Goal: Check status: Check status

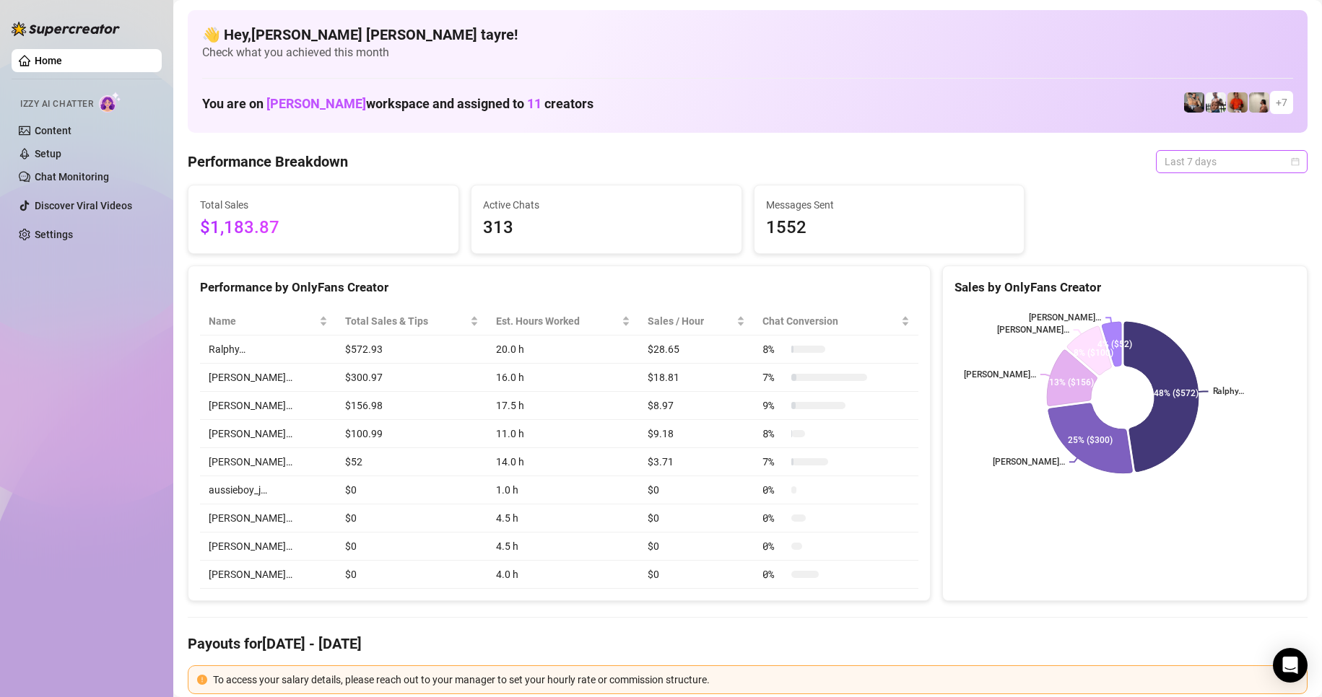
click at [1176, 162] on span "Last 7 days" at bounding box center [1231, 162] width 134 height 22
click at [1156, 277] on div "Custom date" at bounding box center [1219, 283] width 129 height 16
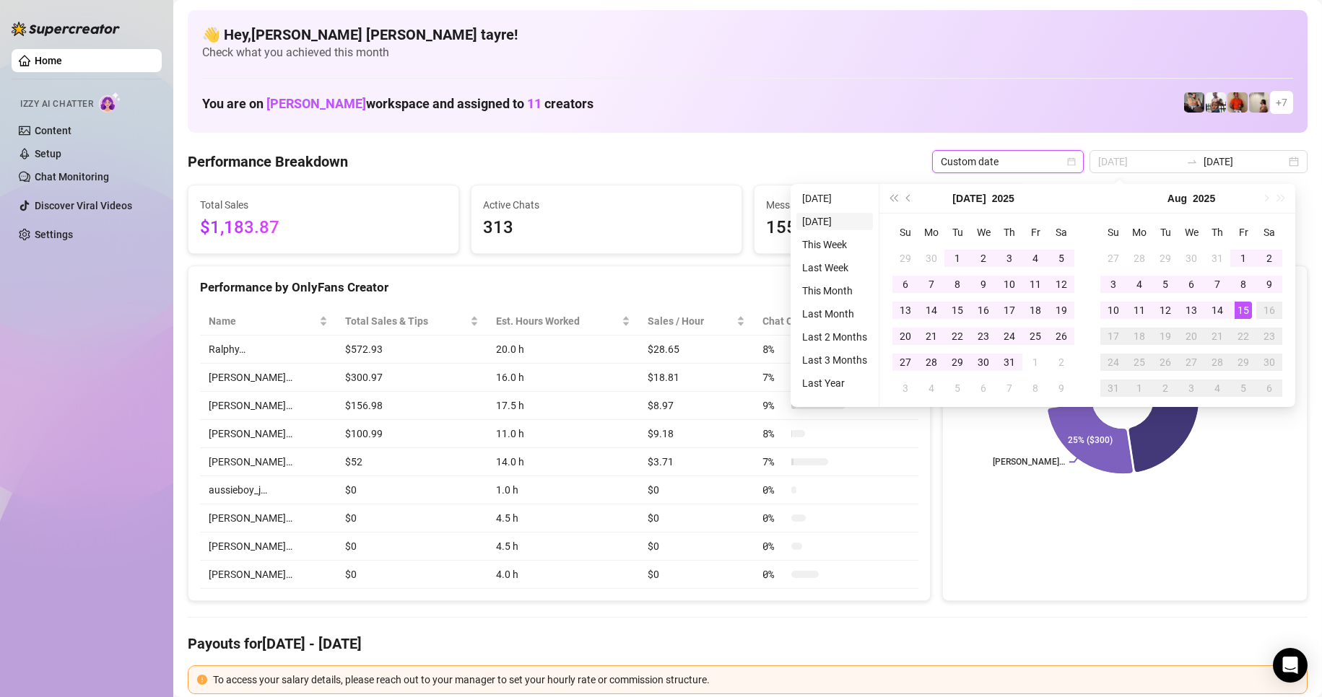
type input "[DATE]"
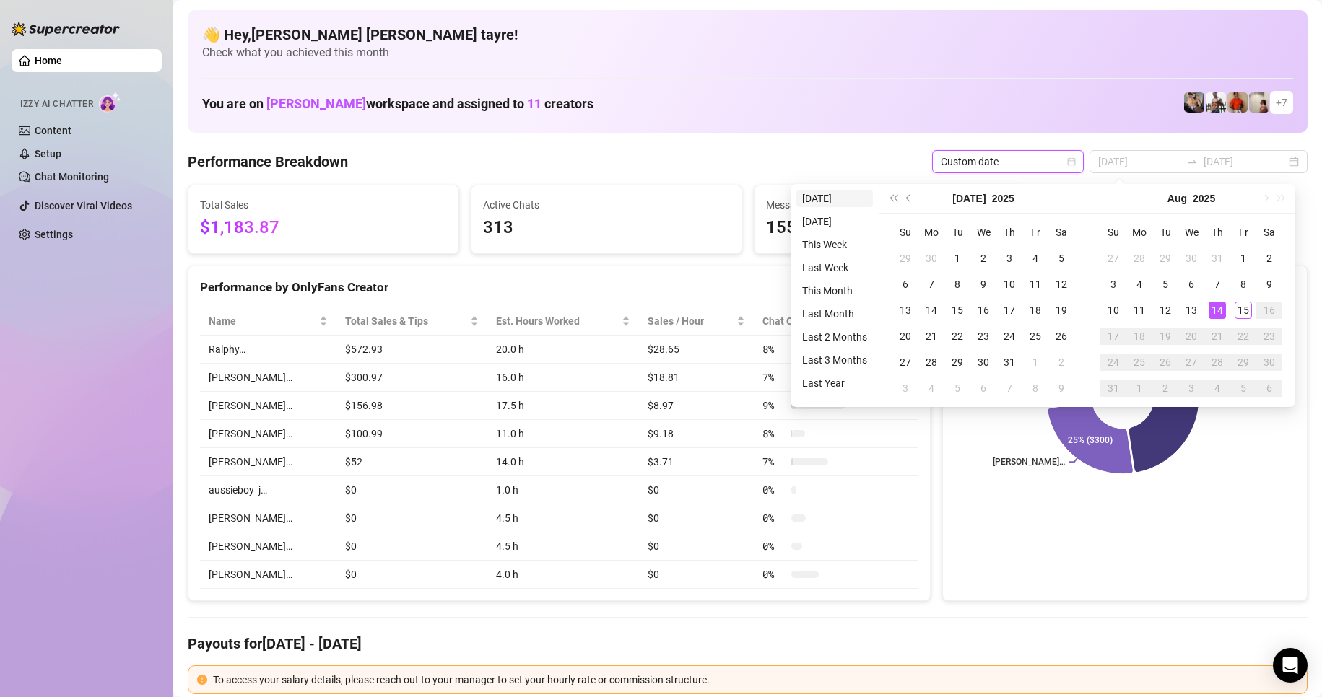
type input "[DATE]"
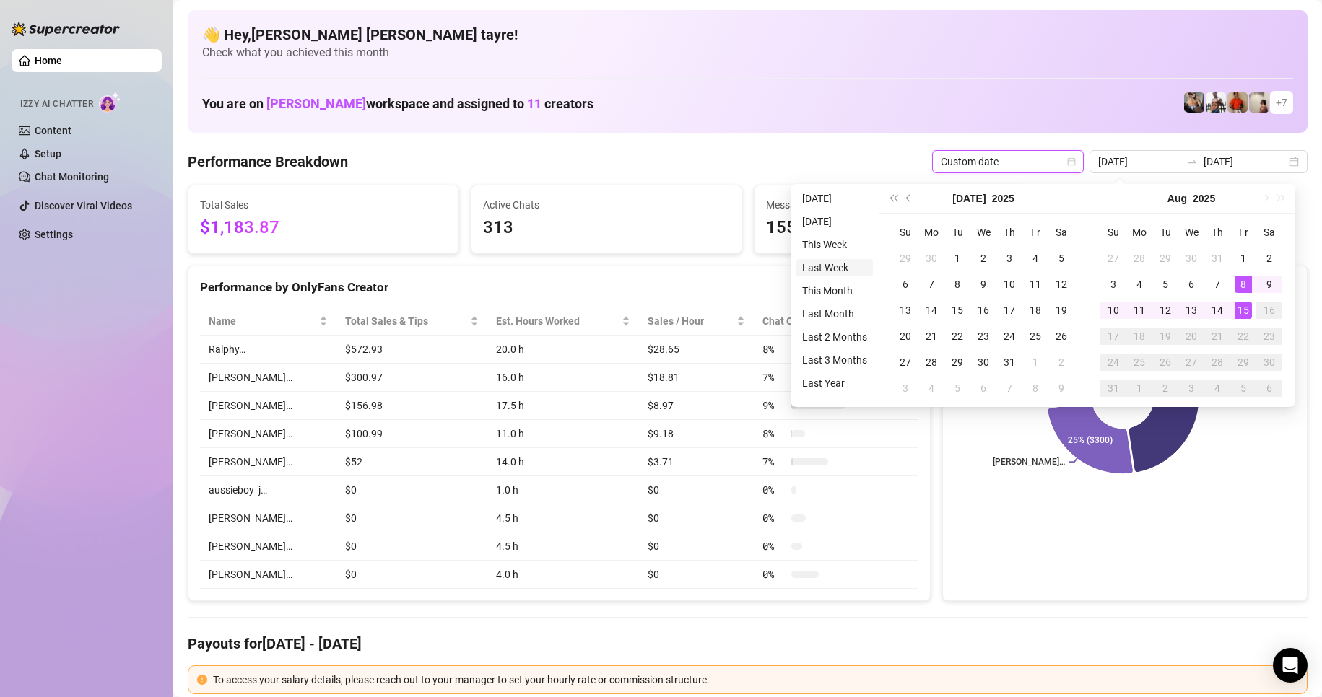
type input "[DATE]"
click at [834, 292] on li "This Month" at bounding box center [834, 290] width 77 height 17
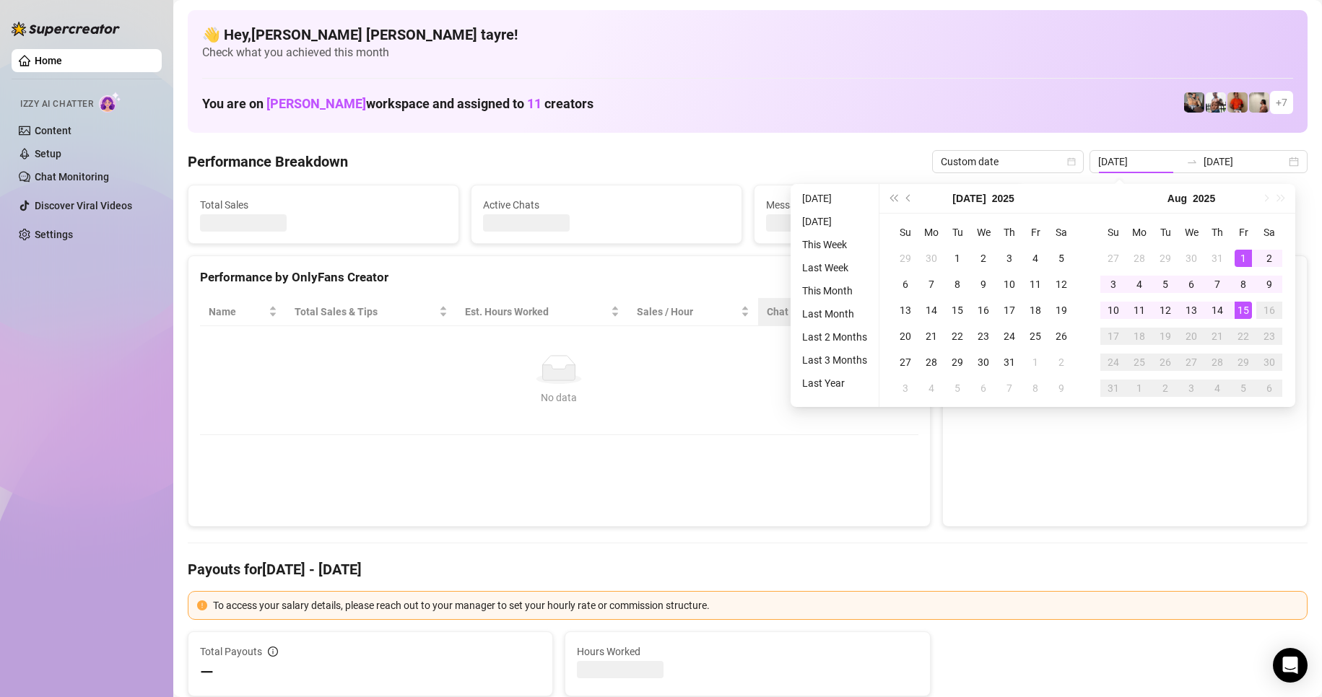
type input "[DATE]"
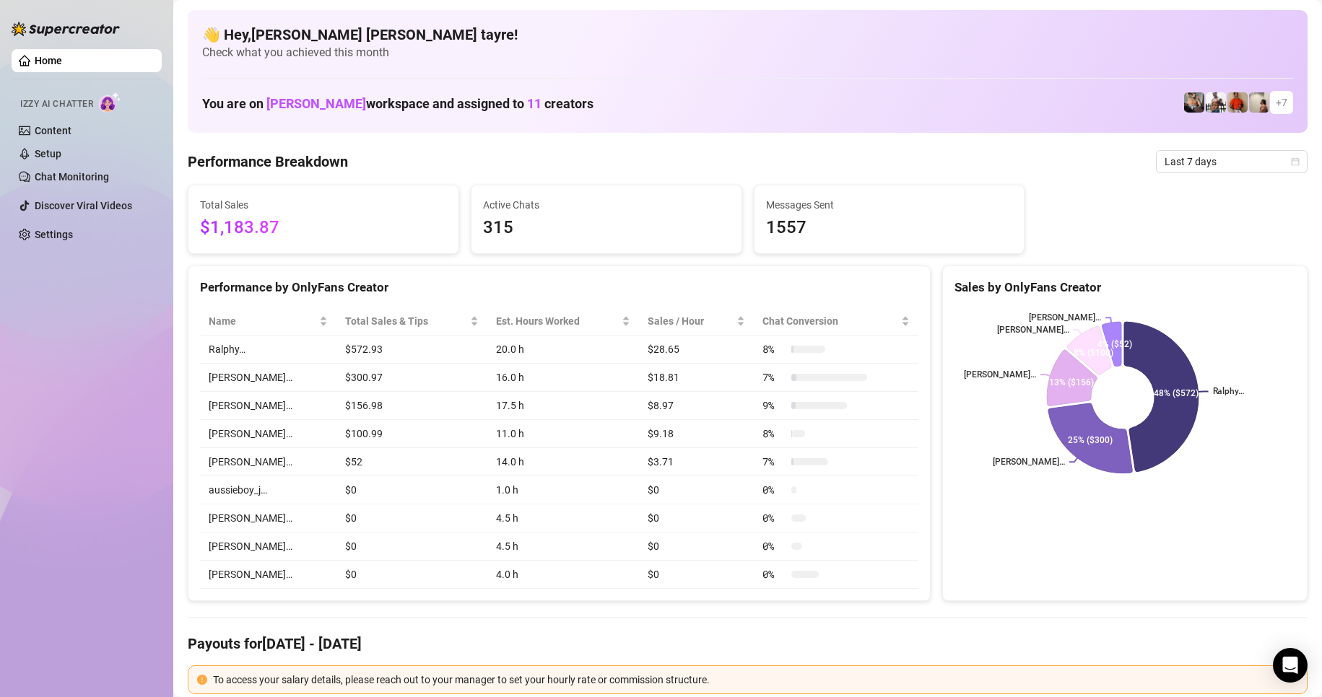
click at [1190, 167] on span "Last 7 days" at bounding box center [1231, 162] width 134 height 22
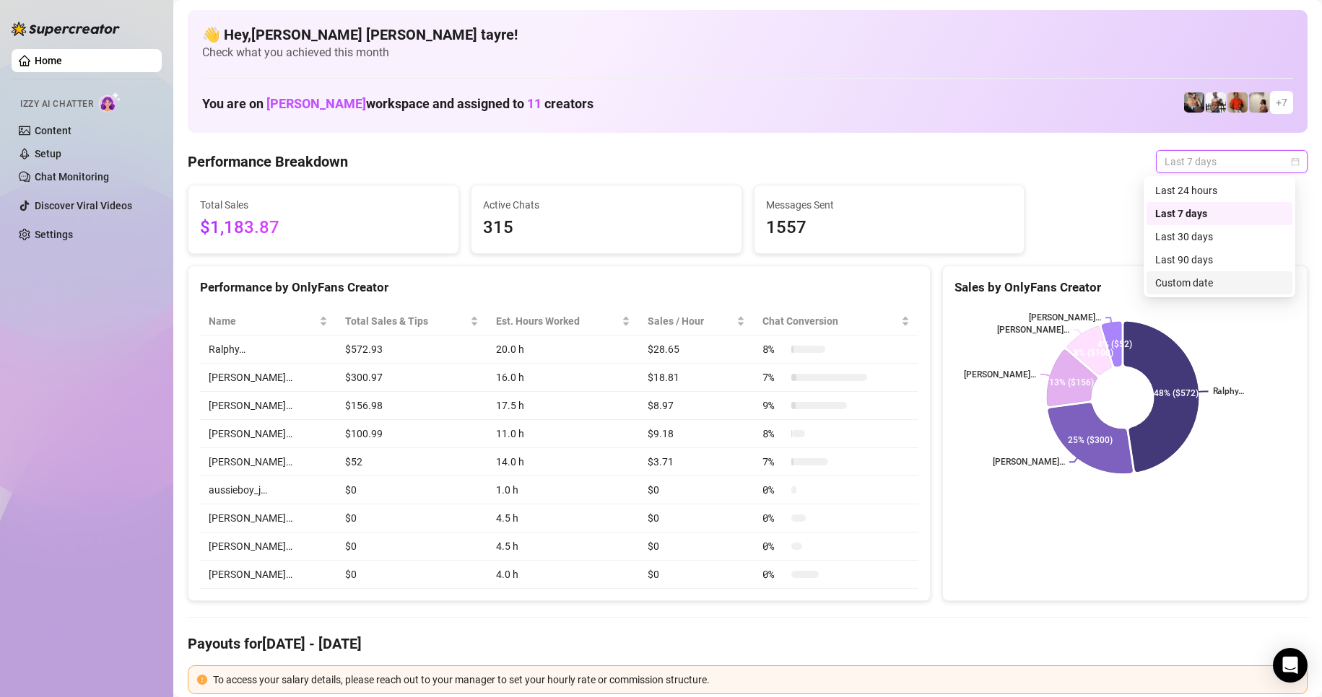
click at [1180, 282] on div "Custom date" at bounding box center [1219, 283] width 129 height 16
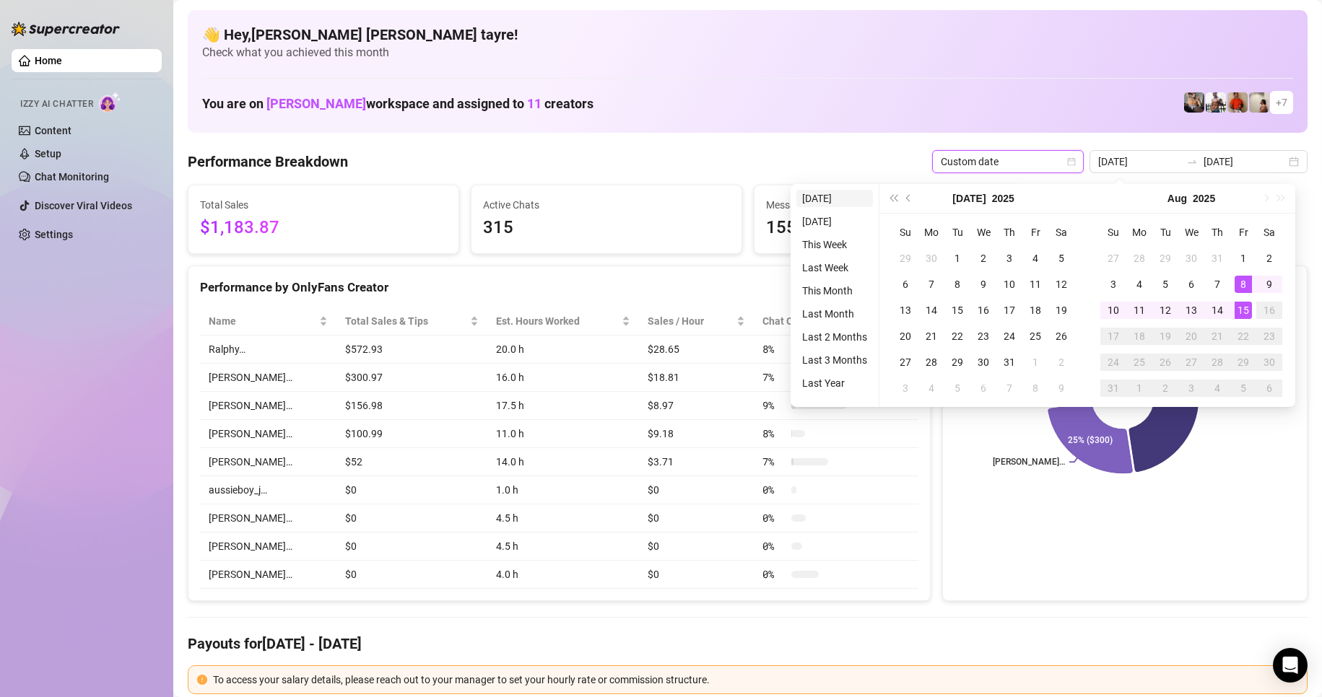
type input "[DATE]"
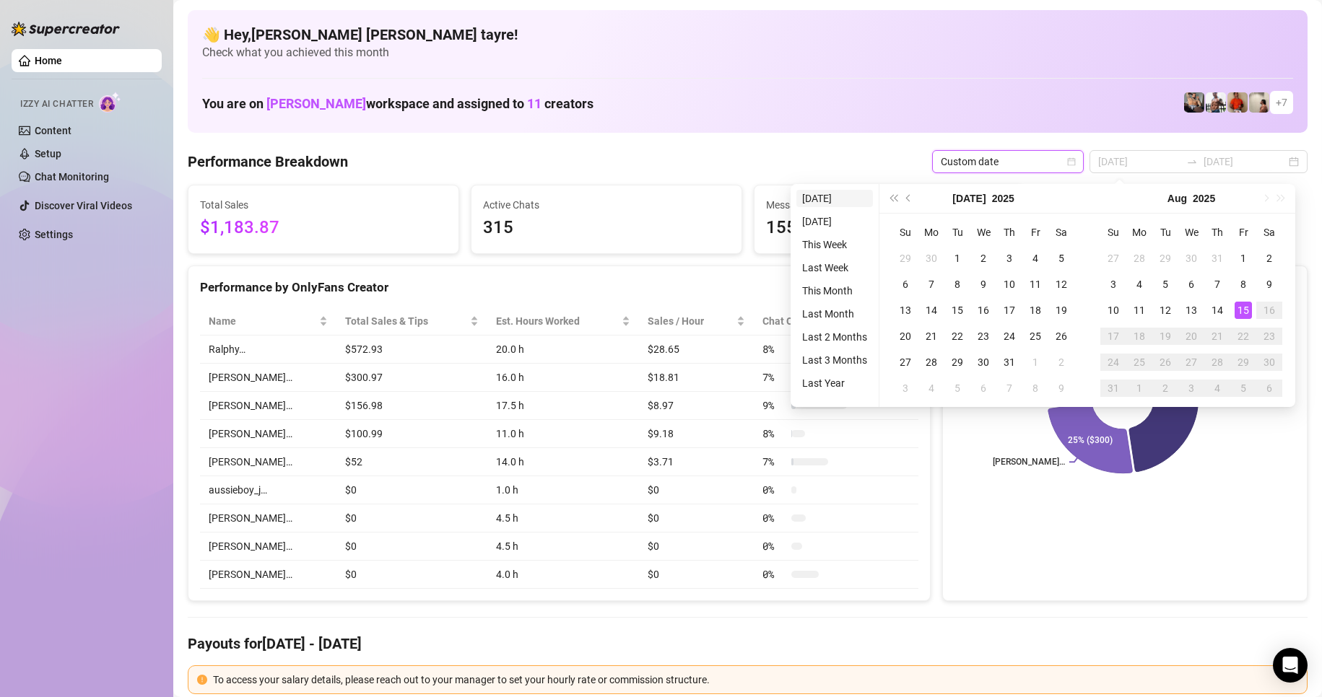
click at [822, 201] on li "[DATE]" at bounding box center [834, 198] width 77 height 17
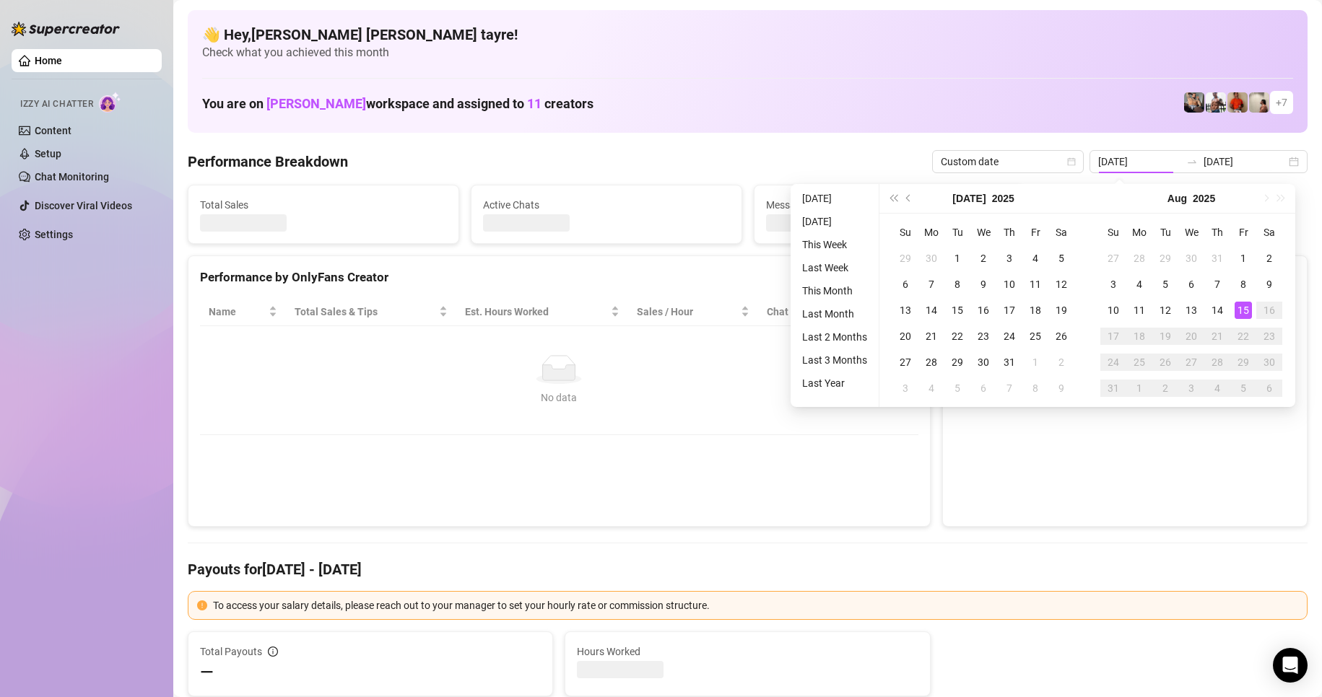
type input "[DATE]"
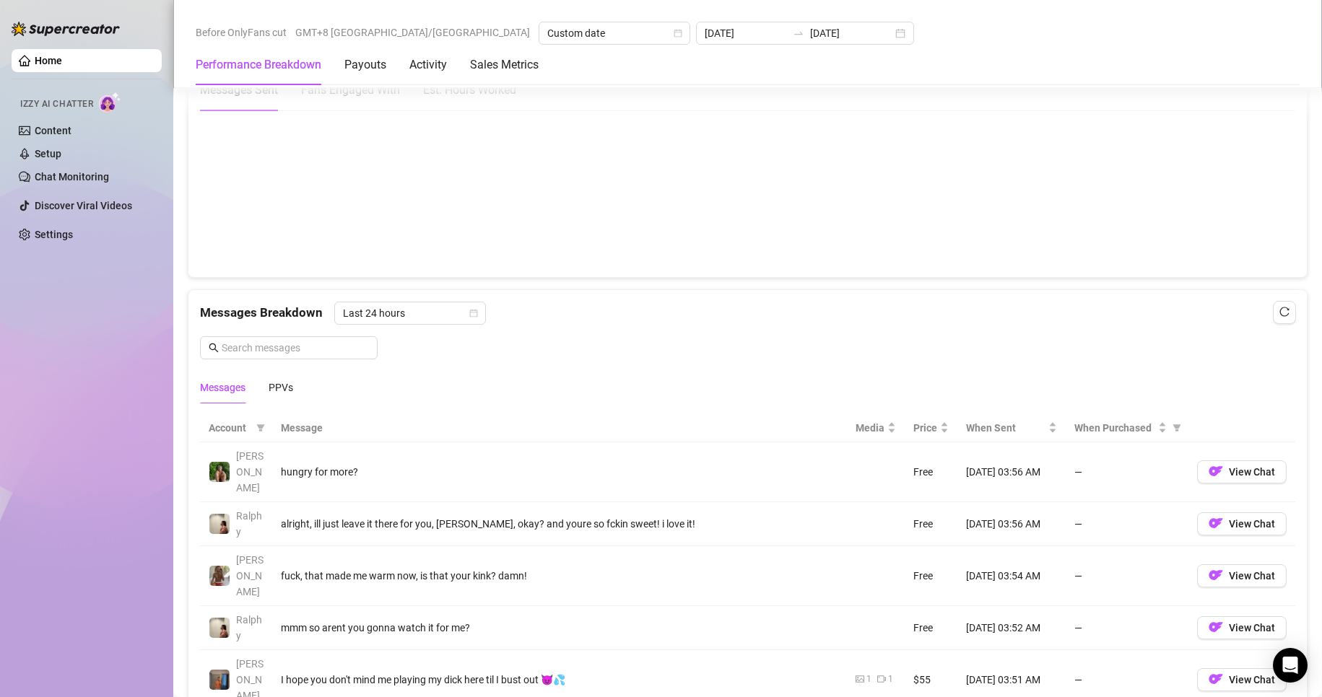
scroll to position [1227, 0]
